Goal: Find specific page/section: Find specific page/section

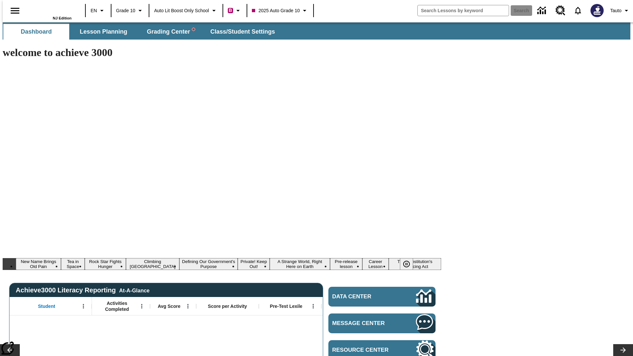
type input "-1"
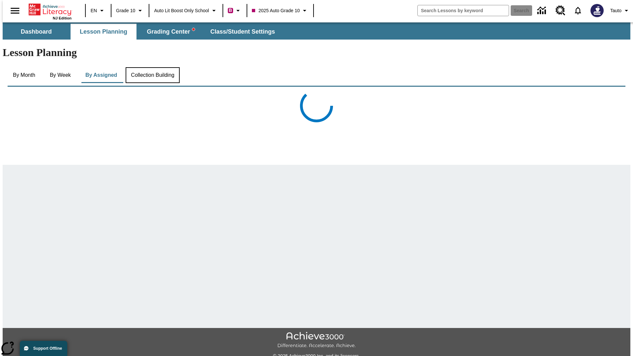
click at [152, 67] on button "Collection Building" at bounding box center [153, 75] width 54 height 16
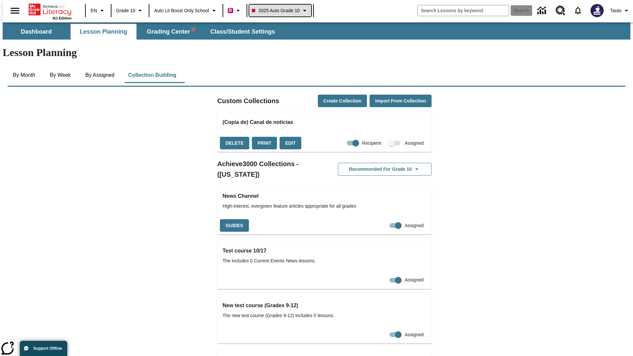
click at [280, 11] on span "2025 Auto Grade 10" at bounding box center [276, 10] width 48 height 7
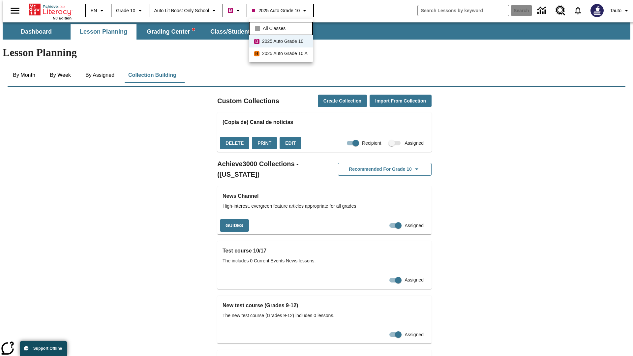
click at [281, 28] on span "All Classes" at bounding box center [274, 28] width 23 height 7
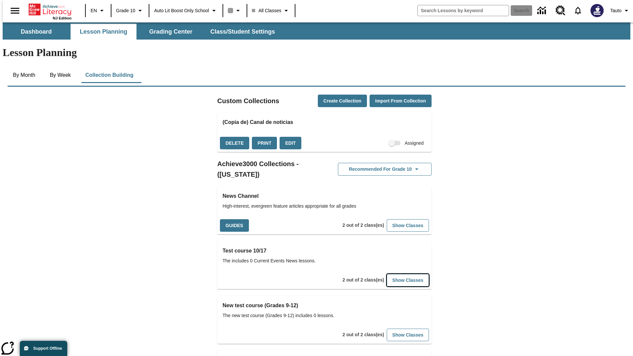
click at [398, 274] on button "Show Classes" at bounding box center [407, 280] width 42 height 13
